Goal: Find specific page/section

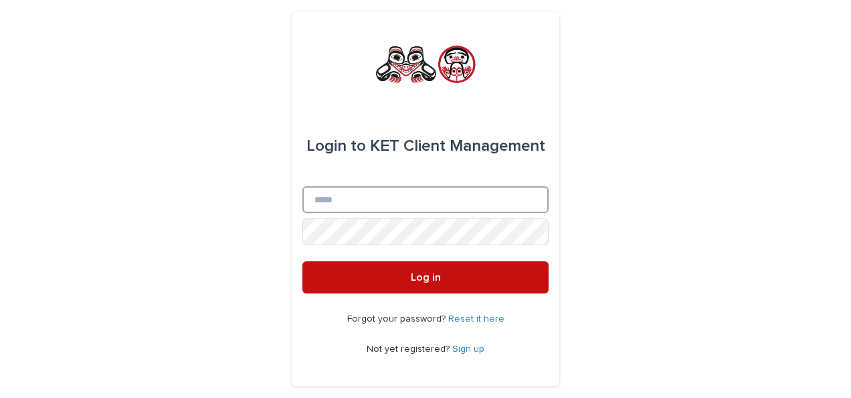
type input "**********"
click at [452, 281] on button "Log in" at bounding box center [426, 277] width 246 height 32
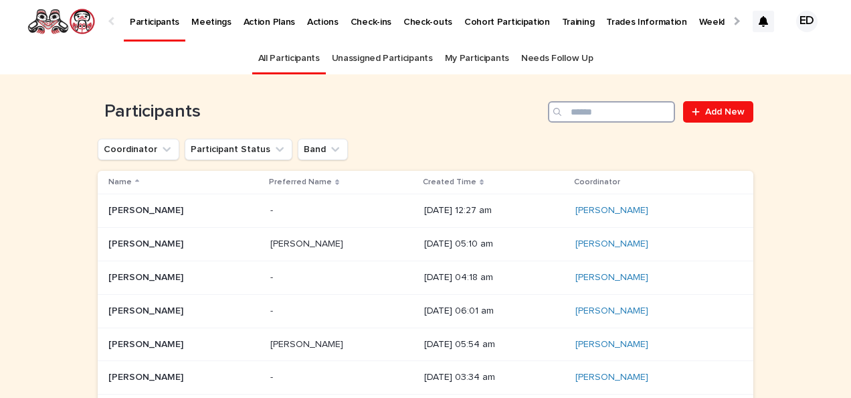
click at [608, 115] on input "Search" at bounding box center [611, 111] width 127 height 21
type input "*******"
